Goal: Communication & Community: Participate in discussion

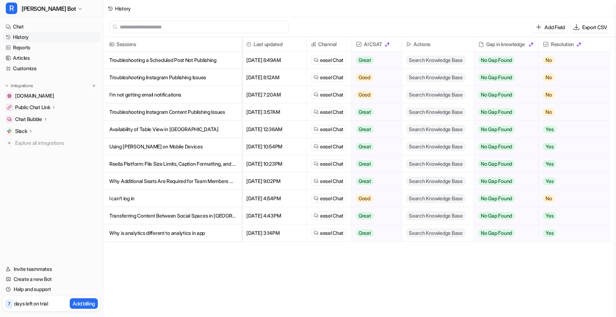
click at [224, 58] on p "Troubleshooting a Scheduled Post Not Publishing" at bounding box center [172, 59] width 127 height 17
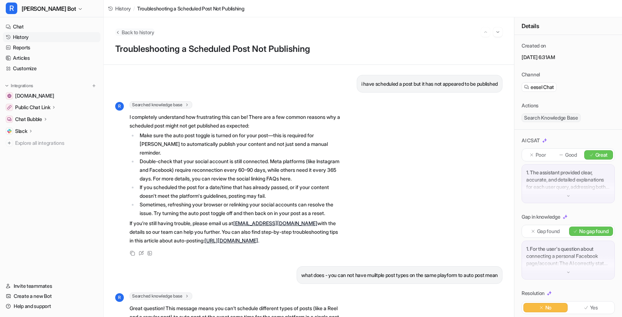
click at [136, 35] on span "Back to history" at bounding box center [138, 32] width 33 height 8
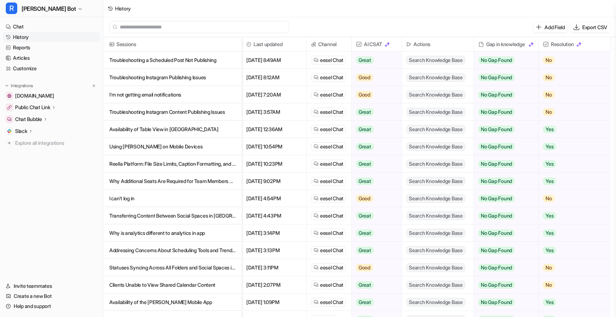
click at [208, 76] on p "Troubleshooting Instagram Publishing Issues" at bounding box center [172, 77] width 127 height 17
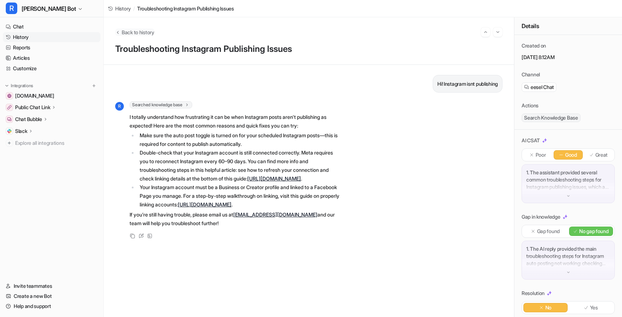
click at [127, 35] on span "Back to history" at bounding box center [138, 32] width 33 height 8
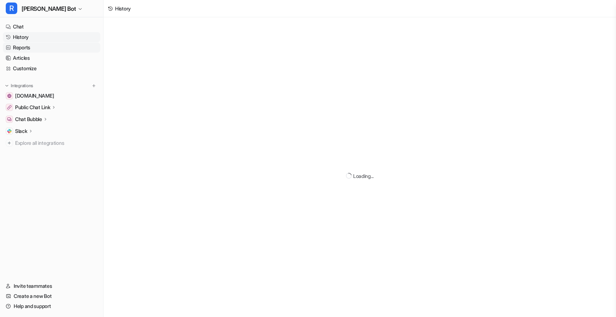
click at [69, 47] on link "Reports" at bounding box center [51, 47] width 97 height 10
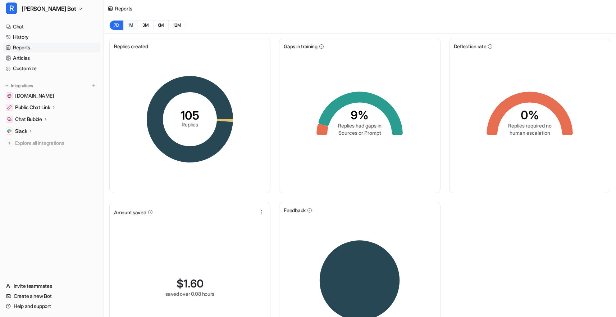
click at [132, 26] on button "1M" at bounding box center [130, 25] width 15 height 10
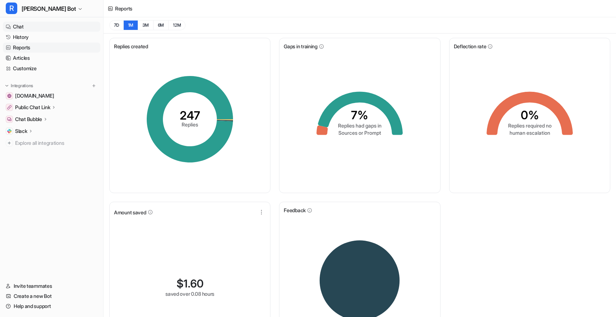
click at [28, 29] on link "Chat" at bounding box center [51, 27] width 97 height 10
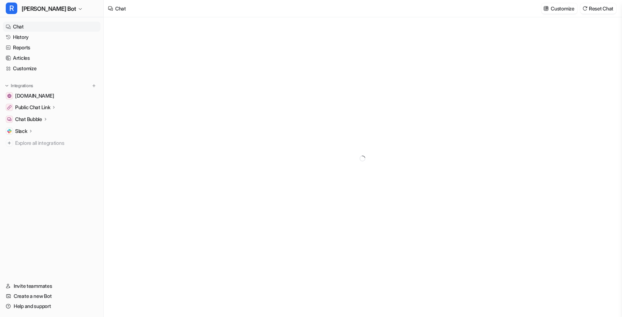
click at [327, 165] on div at bounding box center [362, 158] width 265 height 282
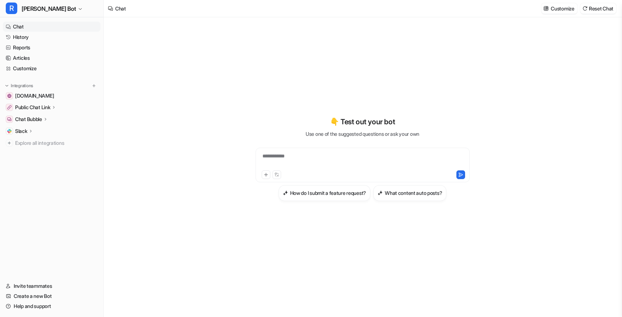
click at [322, 160] on div "**********" at bounding box center [362, 160] width 210 height 17
paste div "To enrich screen reader interactions, please activate Accessibility in Grammarl…"
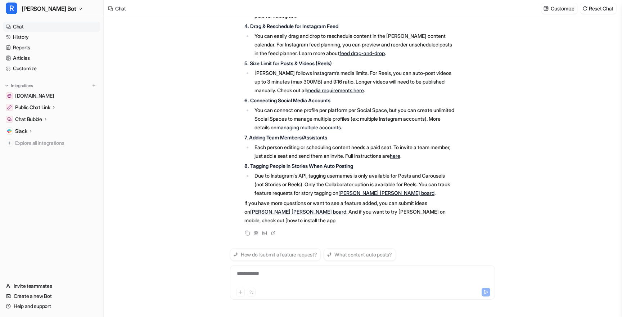
scroll to position [317, 0]
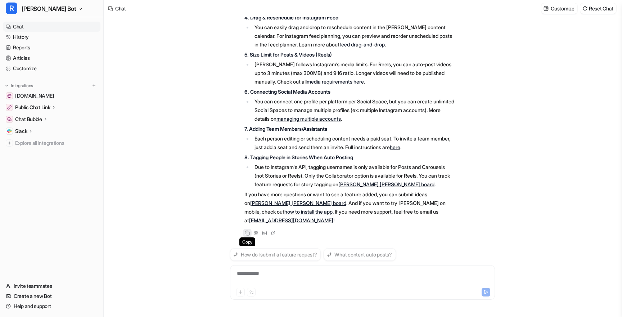
click at [247, 232] on icon at bounding box center [247, 232] width 5 height 5
click at [262, 271] on div "**********" at bounding box center [362, 277] width 261 height 17
paste div "To enrich screen reader interactions, please activate Accessibility in Grammarl…"
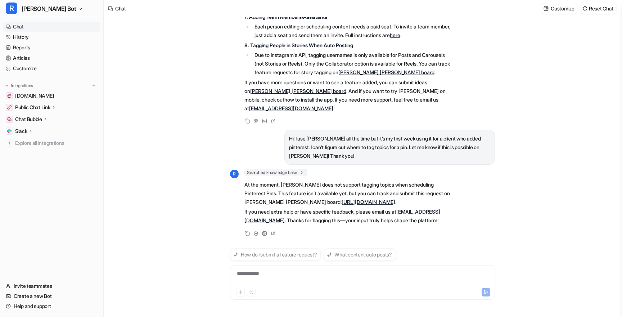
scroll to position [437, 0]
